Goal: Use online tool/utility: Utilize a website feature to perform a specific function

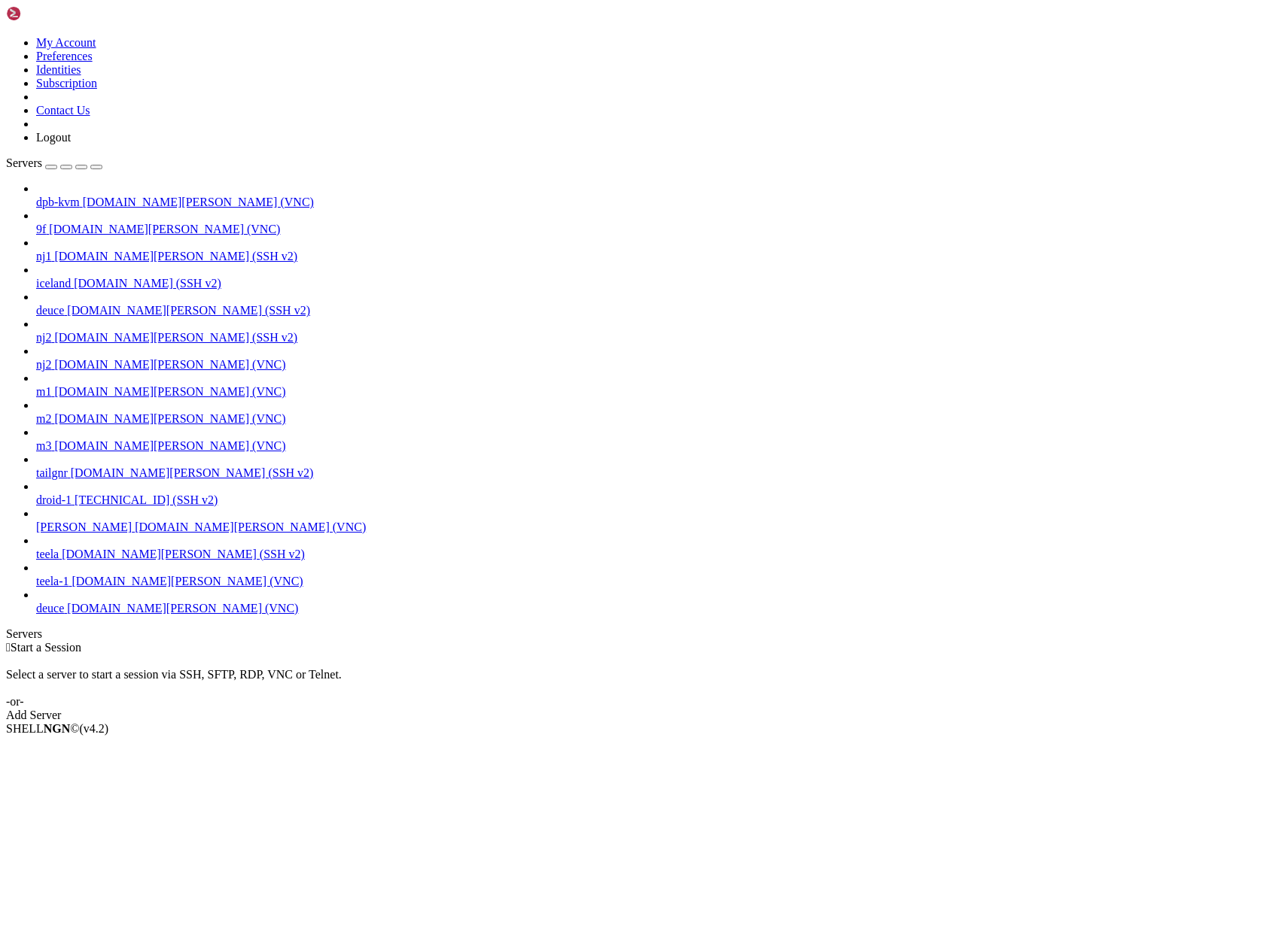
click at [64, 615] on span "deuce" at bounding box center [49, 608] width 28 height 13
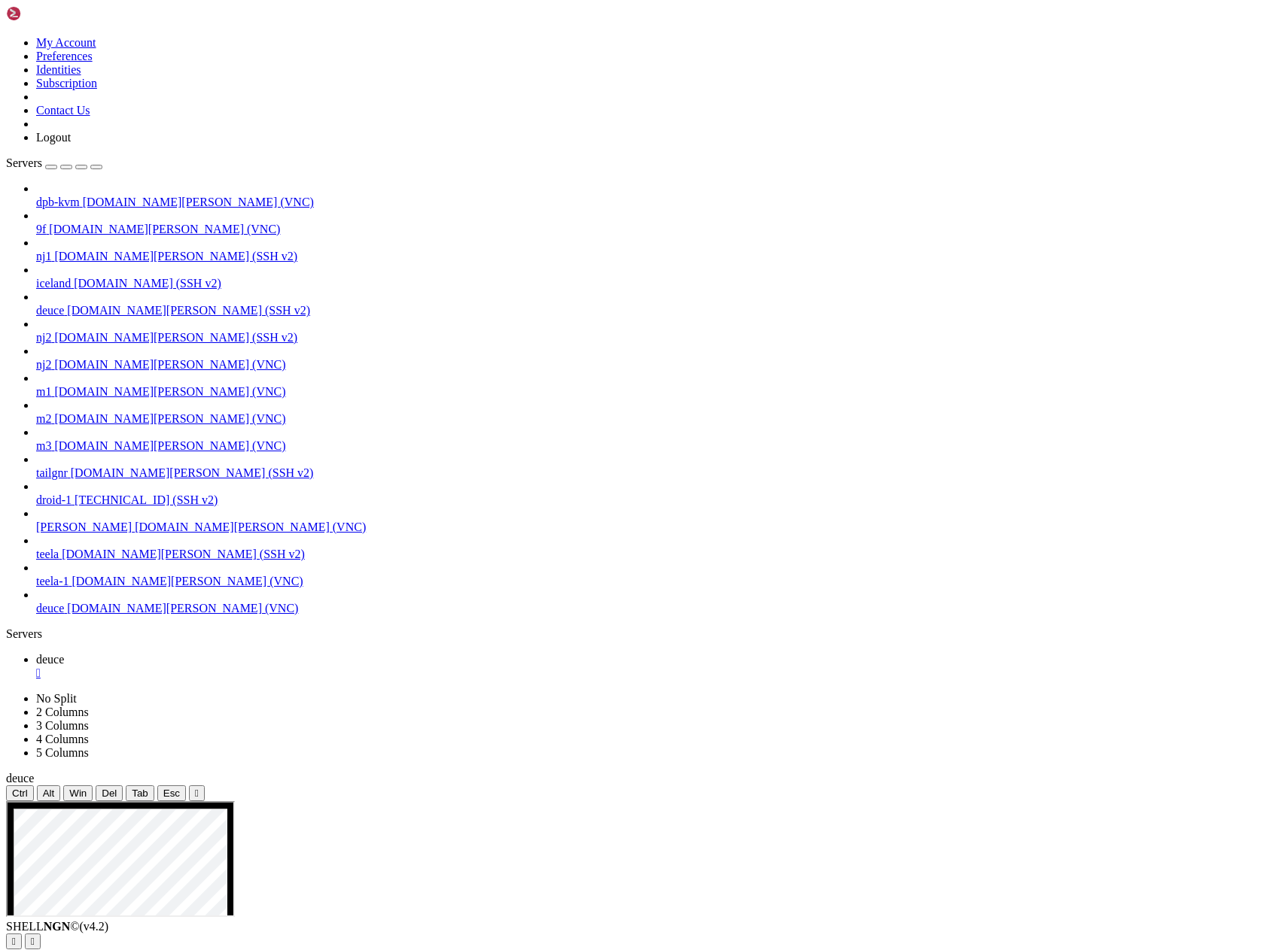
click at [84, 304] on span "[DOMAIN_NAME][PERSON_NAME] (SSH v2)" at bounding box center [189, 310] width 243 height 13
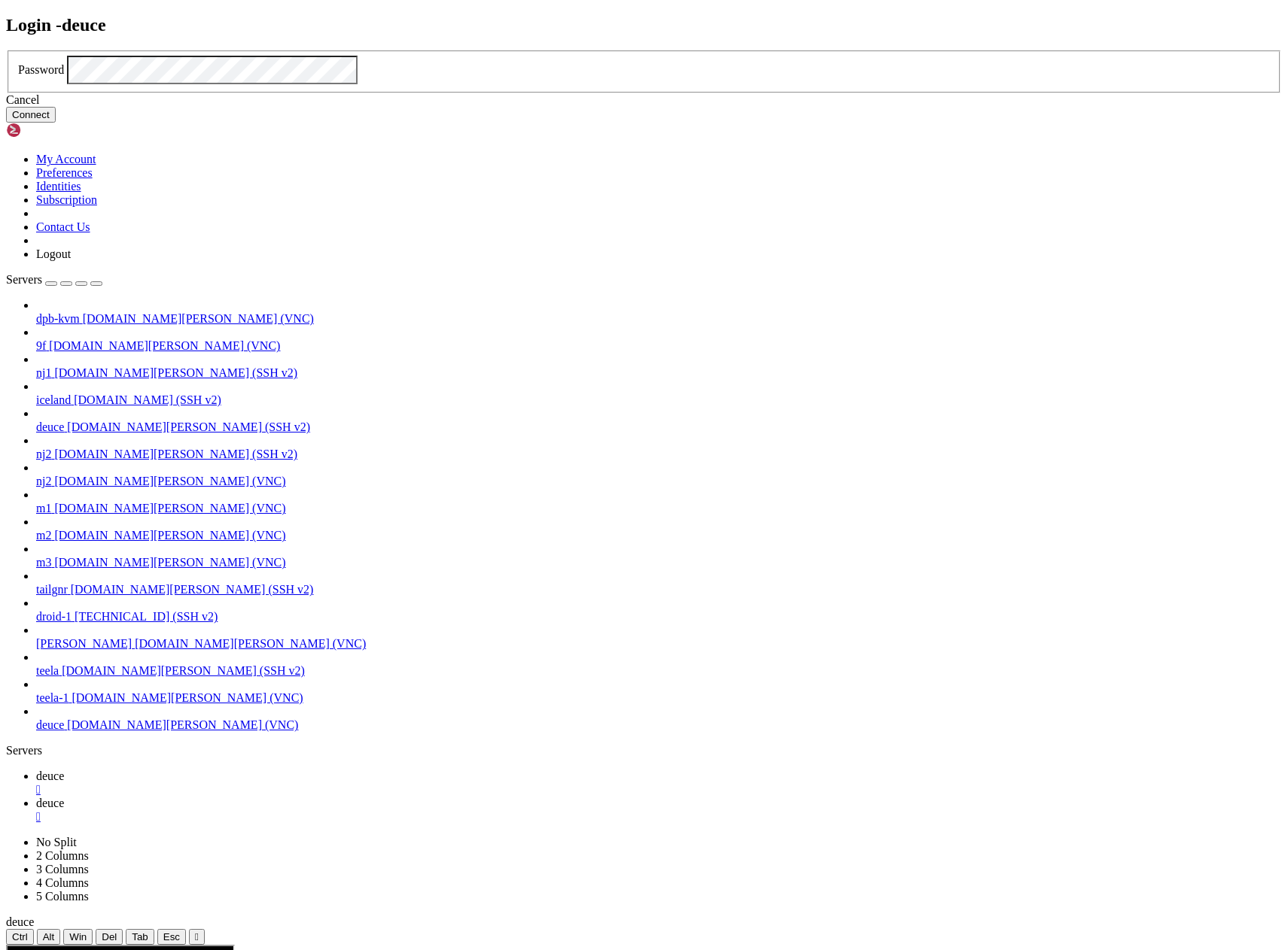
click button "Connect" at bounding box center [30, 114] width 49 height 16
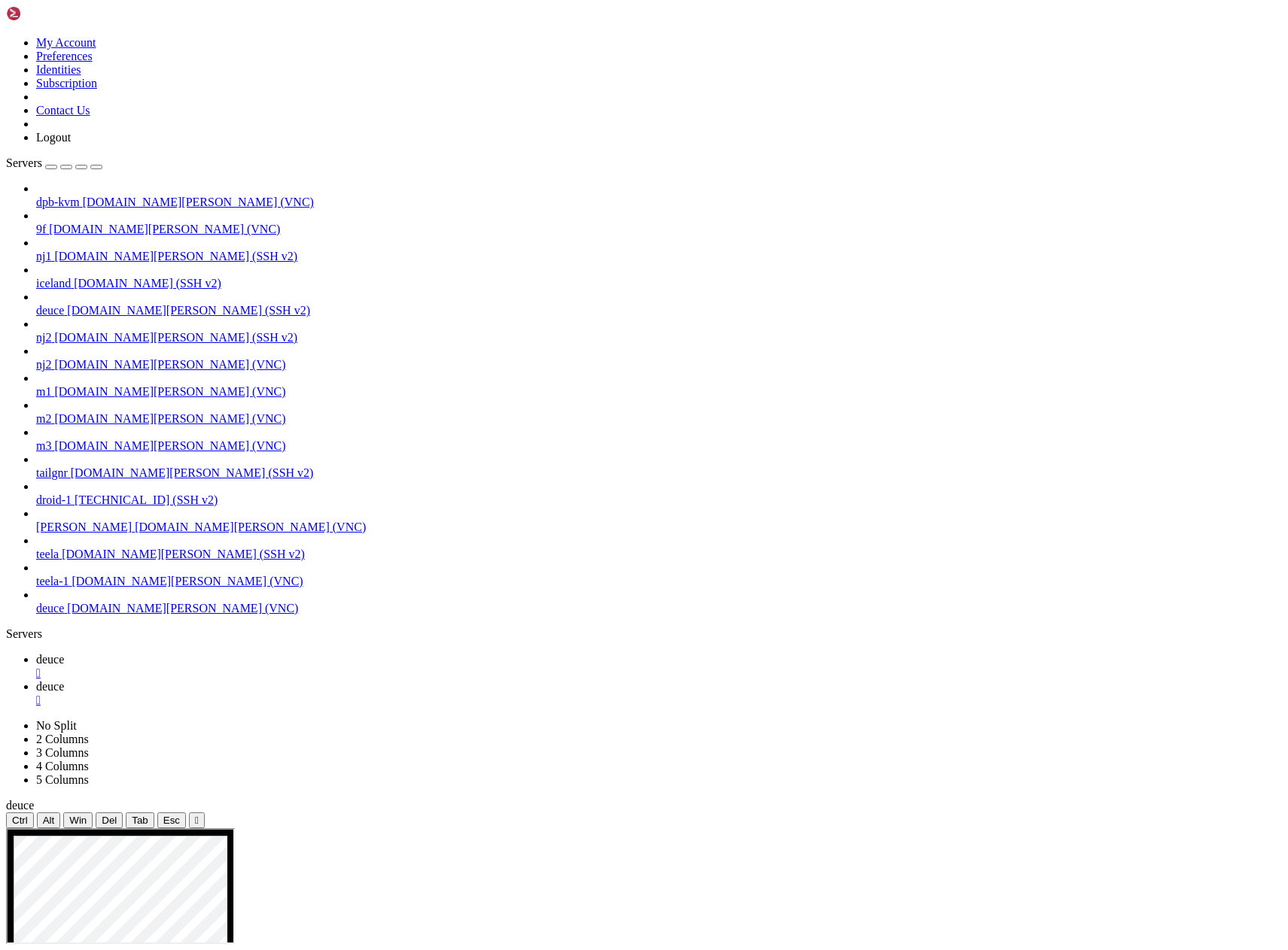
scroll to position [10907, 0]
click at [238, 653] on link "deuce " at bounding box center [658, 667] width 1245 height 27
click at [100, 304] on span "[DOMAIN_NAME][PERSON_NAME] (SSH v2)" at bounding box center [189, 310] width 243 height 13
click at [72, 304] on span "[DOMAIN_NAME][PERSON_NAME] (SSH v2)" at bounding box center [189, 310] width 243 height 13
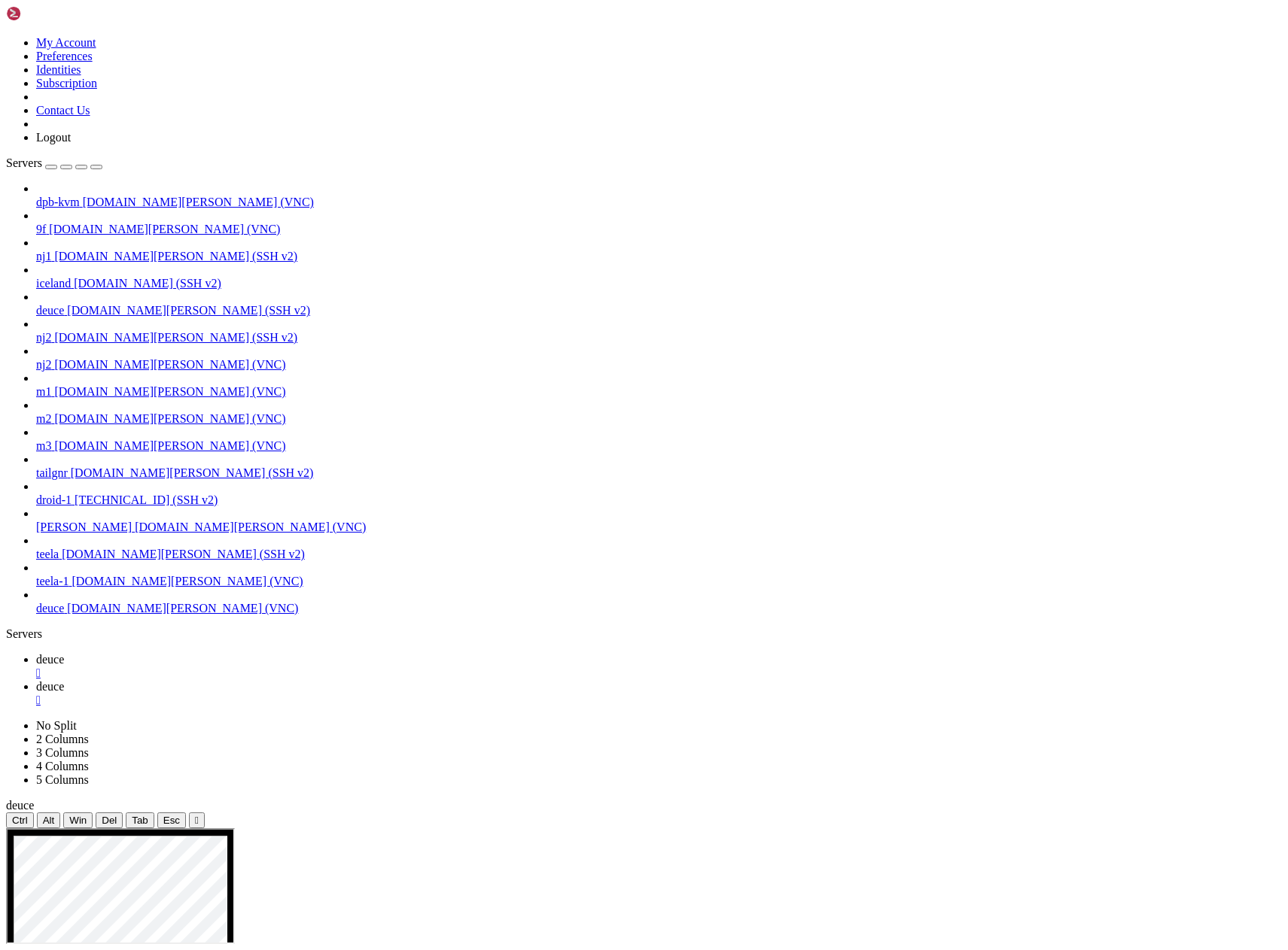
click at [64, 680] on span "deuce" at bounding box center [49, 686] width 28 height 13
click at [67, 615] on span "[DOMAIN_NAME][PERSON_NAME] (VNC)" at bounding box center [183, 608] width 231 height 13
click at [64, 653] on span "deuce" at bounding box center [49, 659] width 28 height 13
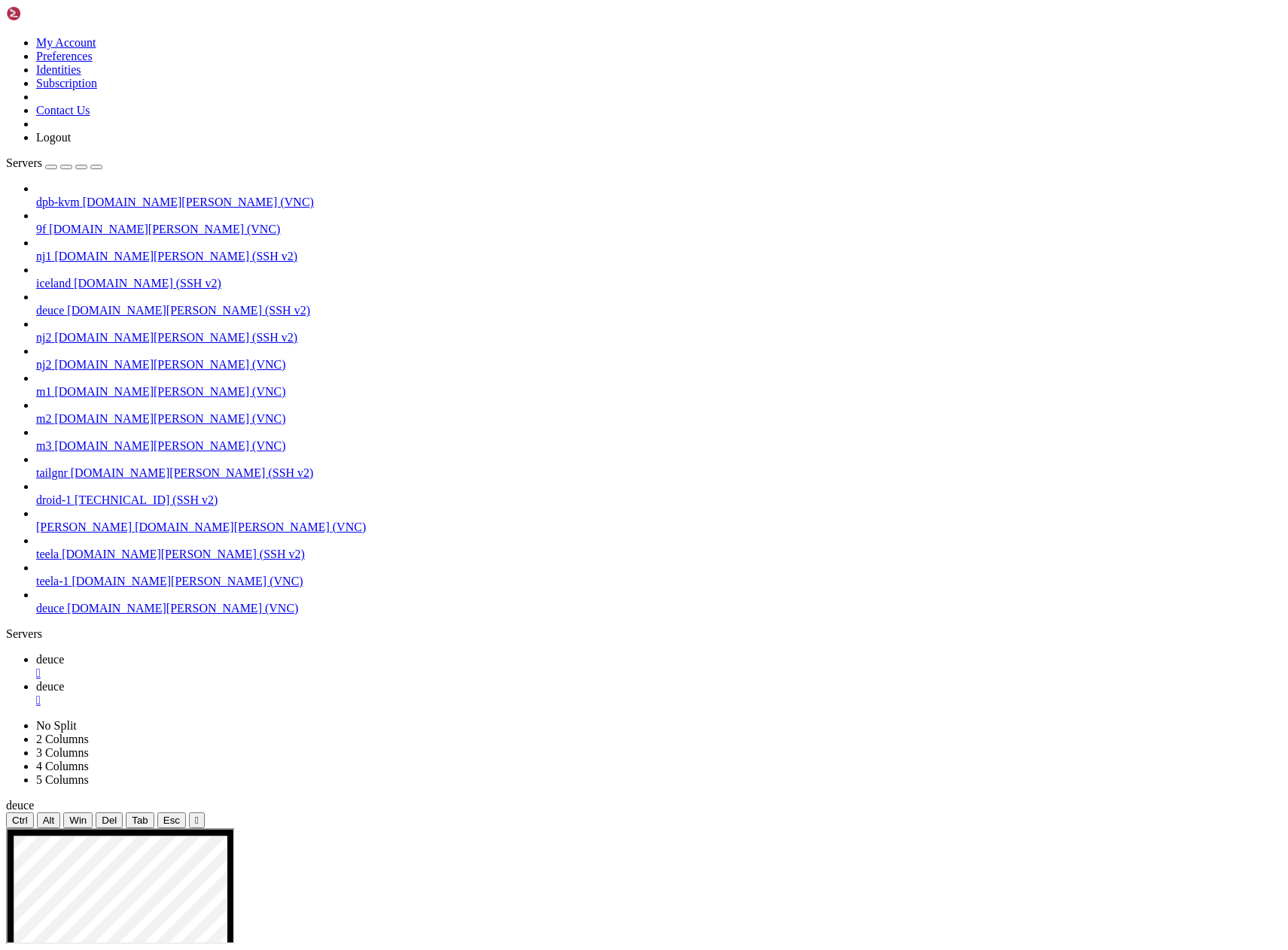
click at [97, 167] on icon "button" at bounding box center [97, 167] width 0 height 0
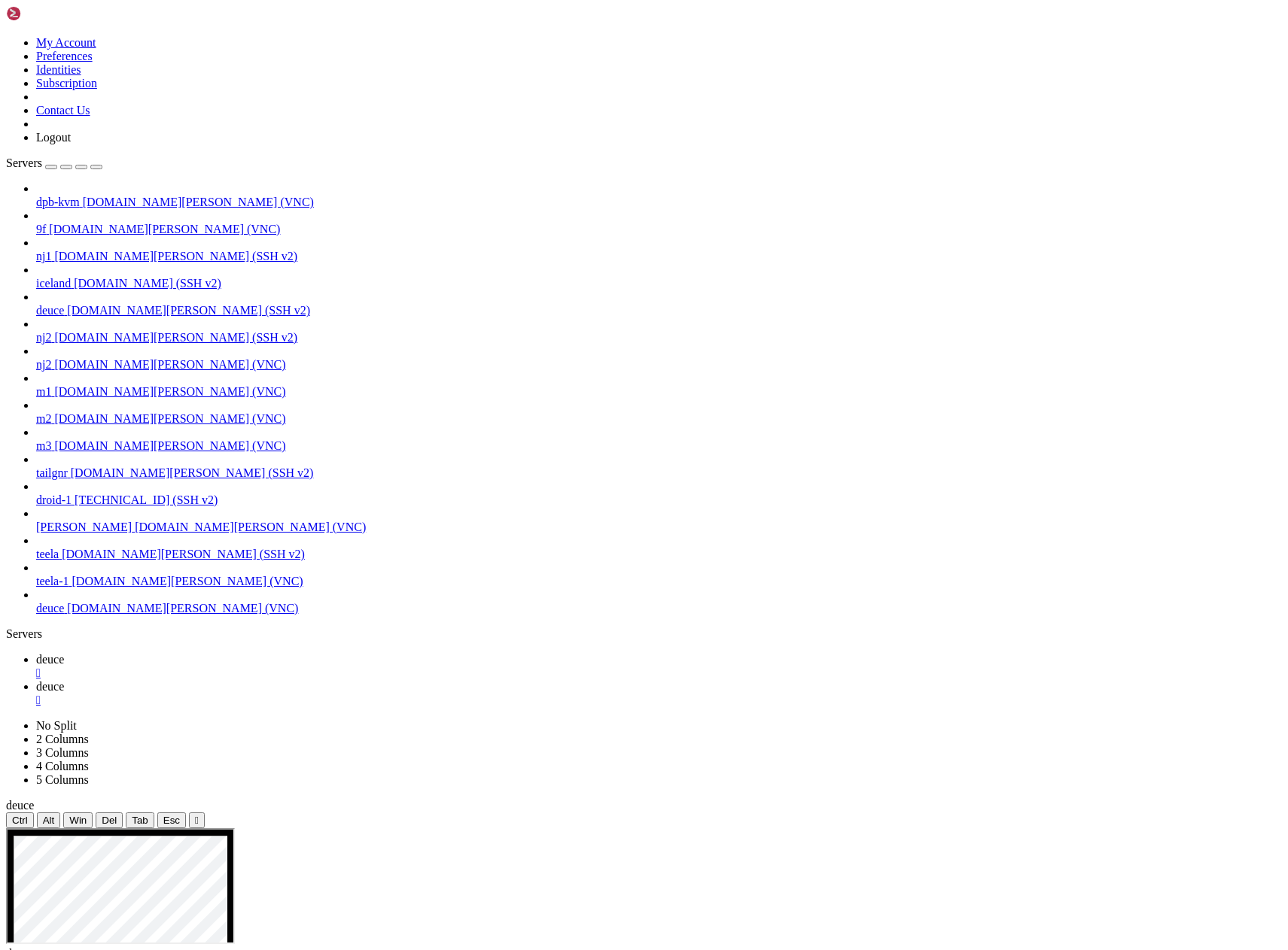
drag, startPoint x: 1188, startPoint y: 1257, endPoint x: 1162, endPoint y: 1611, distance: 355.0
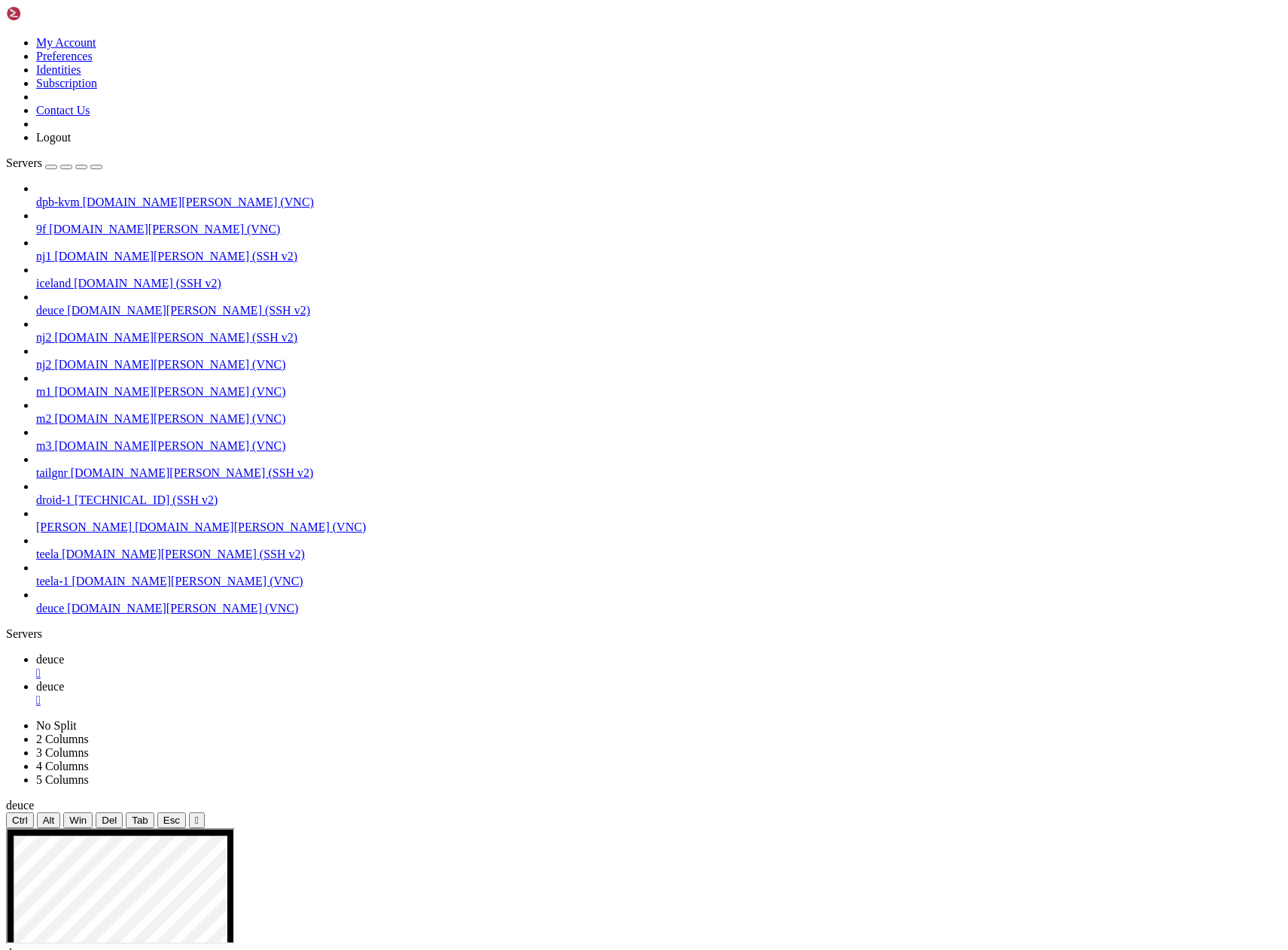
drag, startPoint x: 663, startPoint y: 879, endPoint x: 339, endPoint y: 877, distance: 324.0
drag, startPoint x: 738, startPoint y: 872, endPoint x: 1049, endPoint y: 875, distance: 311.0
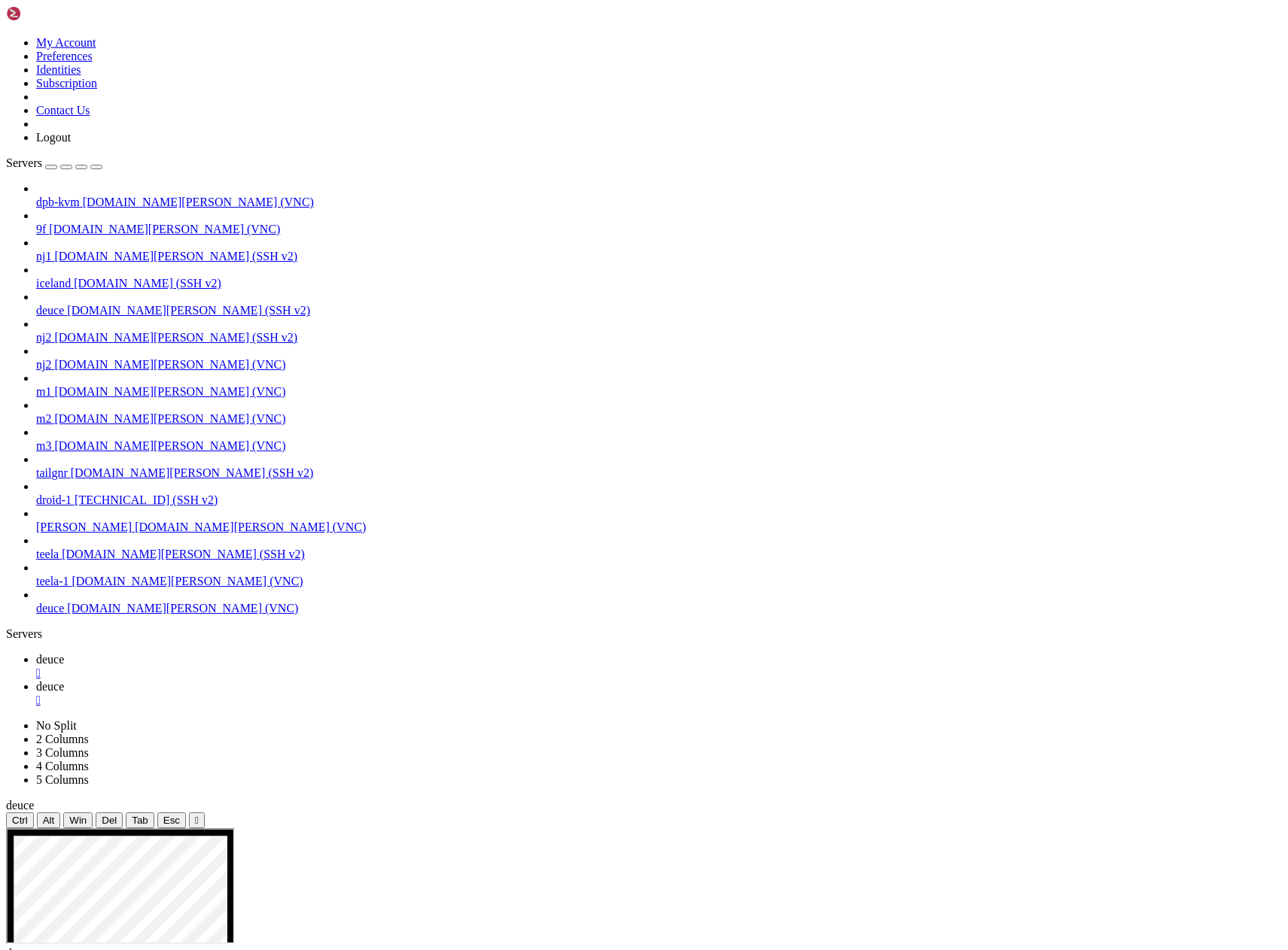
drag, startPoint x: 415, startPoint y: 1377, endPoint x: 400, endPoint y: 1639, distance: 262.4
